Goal: Task Accomplishment & Management: Complete application form

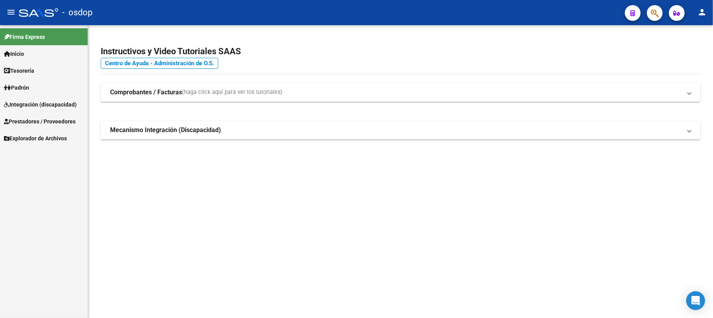
click at [62, 105] on span "Integración (discapacidad)" at bounding box center [40, 104] width 73 height 9
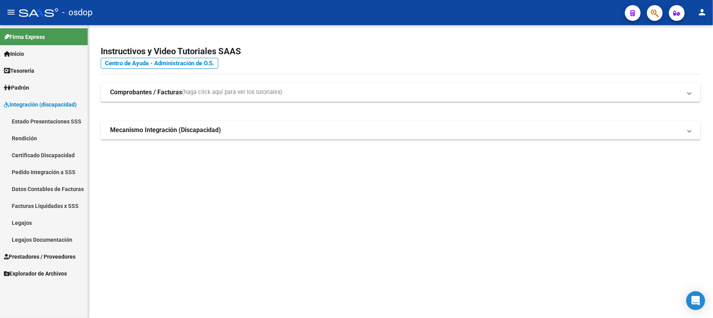
click at [40, 216] on link "Legajos" at bounding box center [44, 222] width 88 height 17
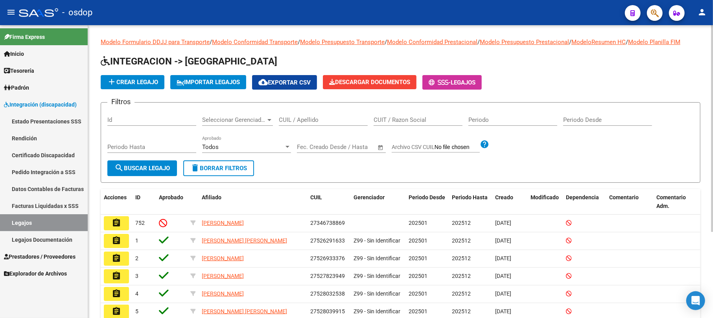
click at [331, 114] on div "CUIL / Apellido" at bounding box center [323, 117] width 89 height 17
click at [327, 117] on input "CUIL / Apellido" at bounding box center [323, 119] width 89 height 7
paste input "27420252973"
type input "27420252973"
click at [126, 170] on span "search Buscar Legajo" at bounding box center [142, 168] width 55 height 7
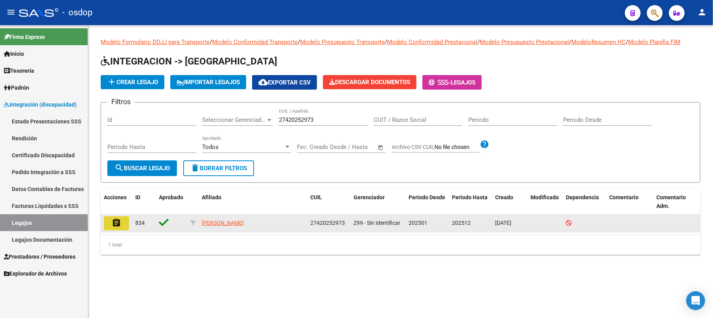
click at [122, 220] on button "assignment" at bounding box center [116, 223] width 25 height 14
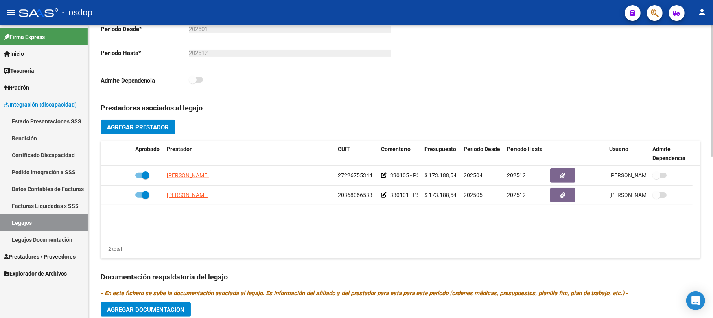
scroll to position [157, 0]
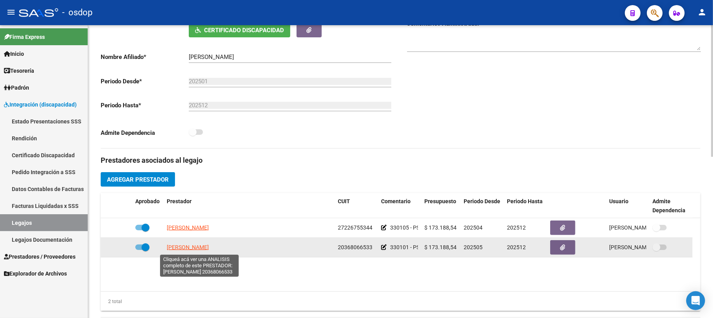
click at [209, 245] on span "[PERSON_NAME]" at bounding box center [188, 247] width 42 height 6
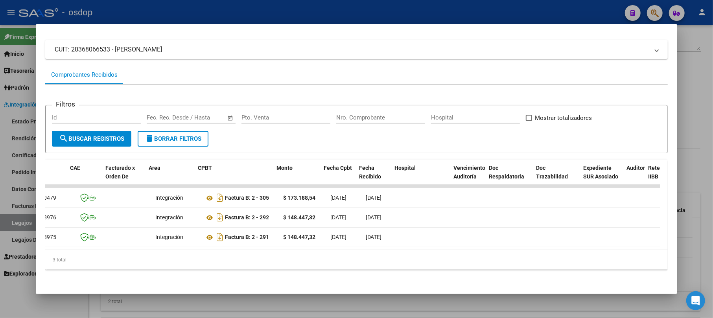
scroll to position [0, 0]
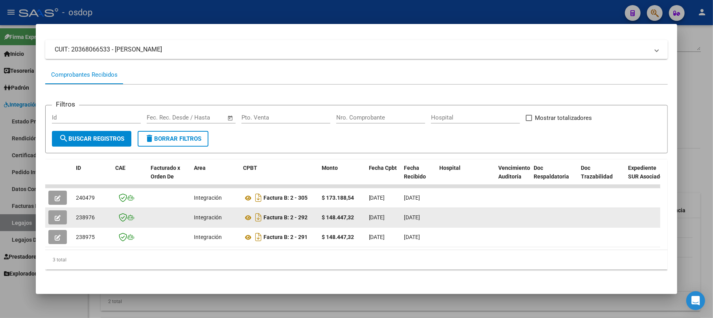
click at [55, 215] on icon "button" at bounding box center [58, 218] width 6 height 6
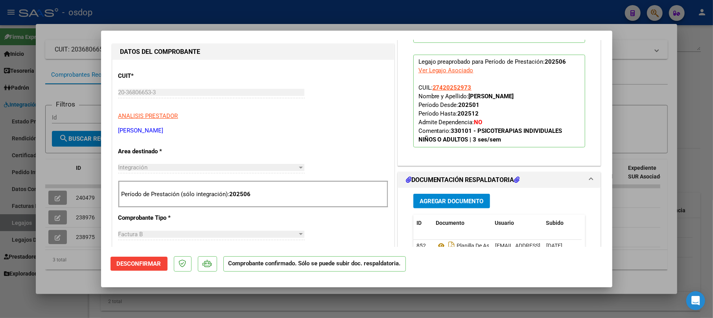
scroll to position [262, 0]
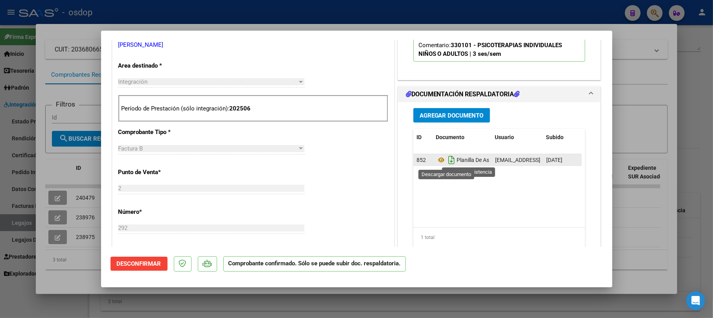
click at [447, 161] on icon "Descargar documento" at bounding box center [452, 160] width 10 height 13
click at [645, 189] on div at bounding box center [356, 159] width 713 height 318
type input "$ 0,00"
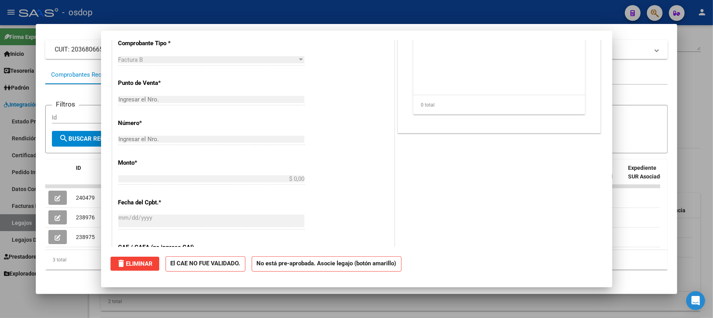
scroll to position [0, 0]
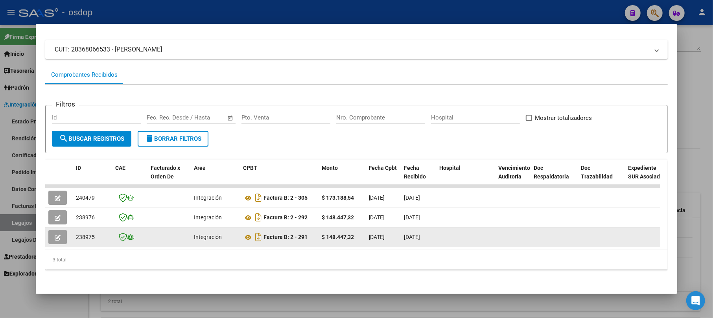
click at [55, 235] on icon "button" at bounding box center [58, 238] width 6 height 6
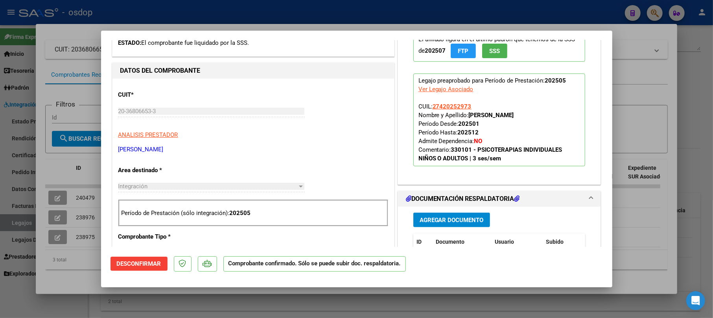
scroll to position [210, 0]
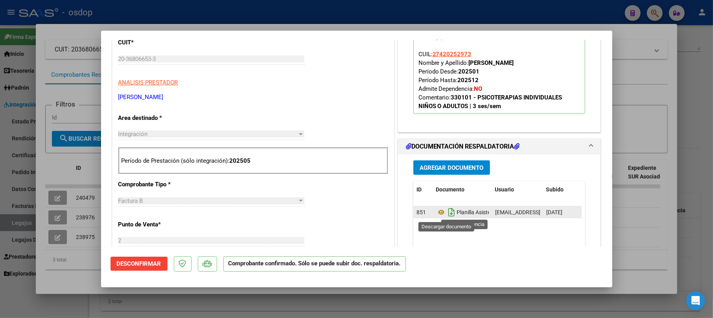
click at [448, 214] on icon "Descargar documento" at bounding box center [452, 212] width 10 height 13
click at [624, 70] on div at bounding box center [356, 159] width 713 height 318
type input "$ 0,00"
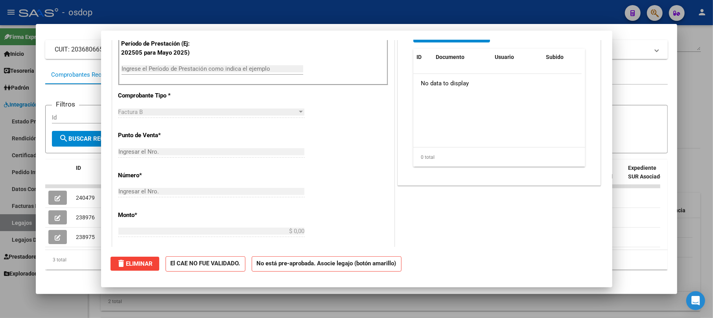
scroll to position [107, 0]
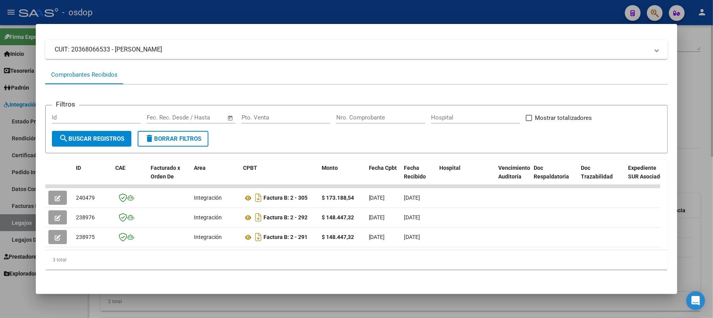
click at [688, 86] on div at bounding box center [356, 159] width 713 height 318
